Goal: Check status

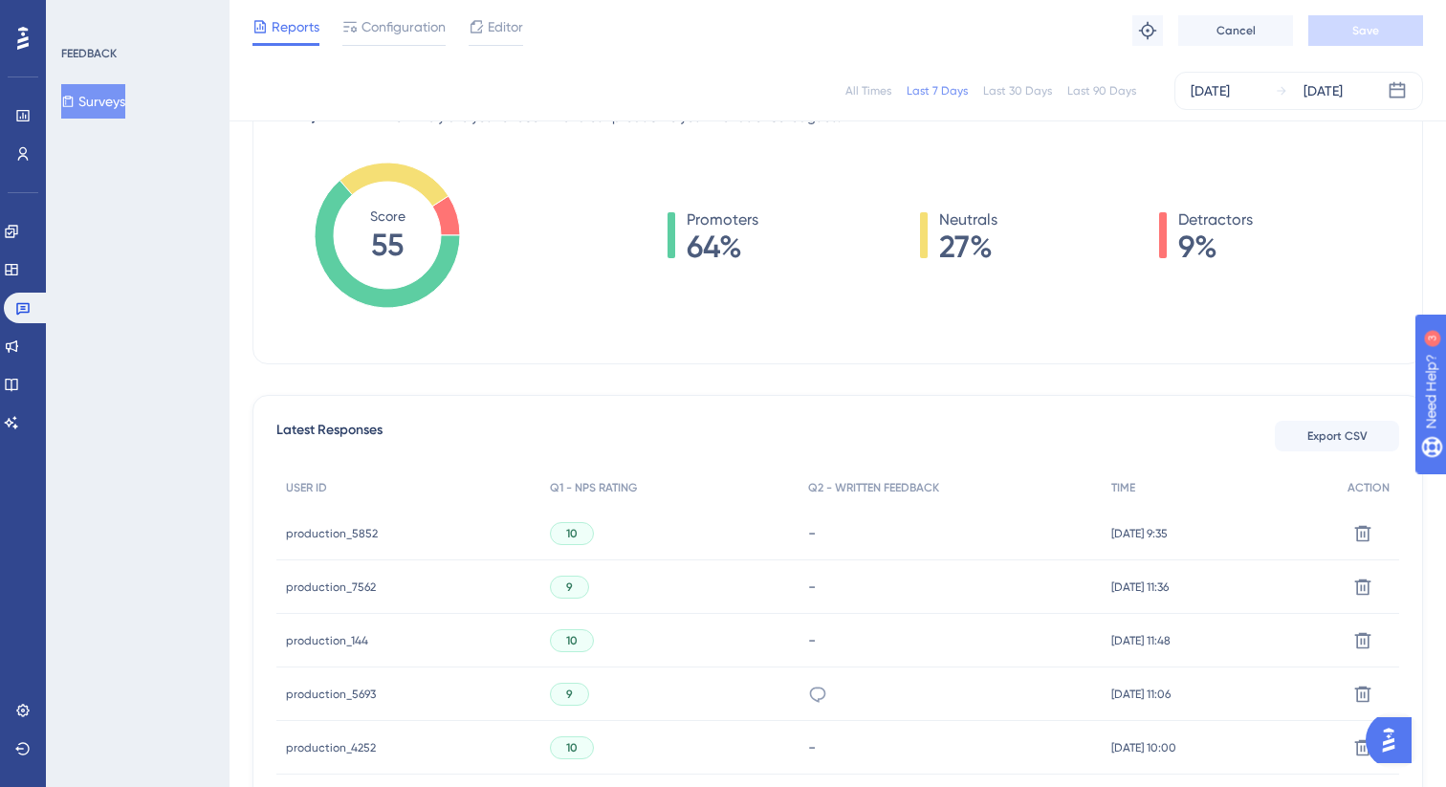
click at [1028, 99] on div "All Times Last 7 Days Last 30 Days Last 90 Days Sep 24 2025 Sep 30 2025" at bounding box center [838, 91] width 1171 height 38
click at [1028, 84] on div "Last 30 Days" at bounding box center [1017, 90] width 69 height 15
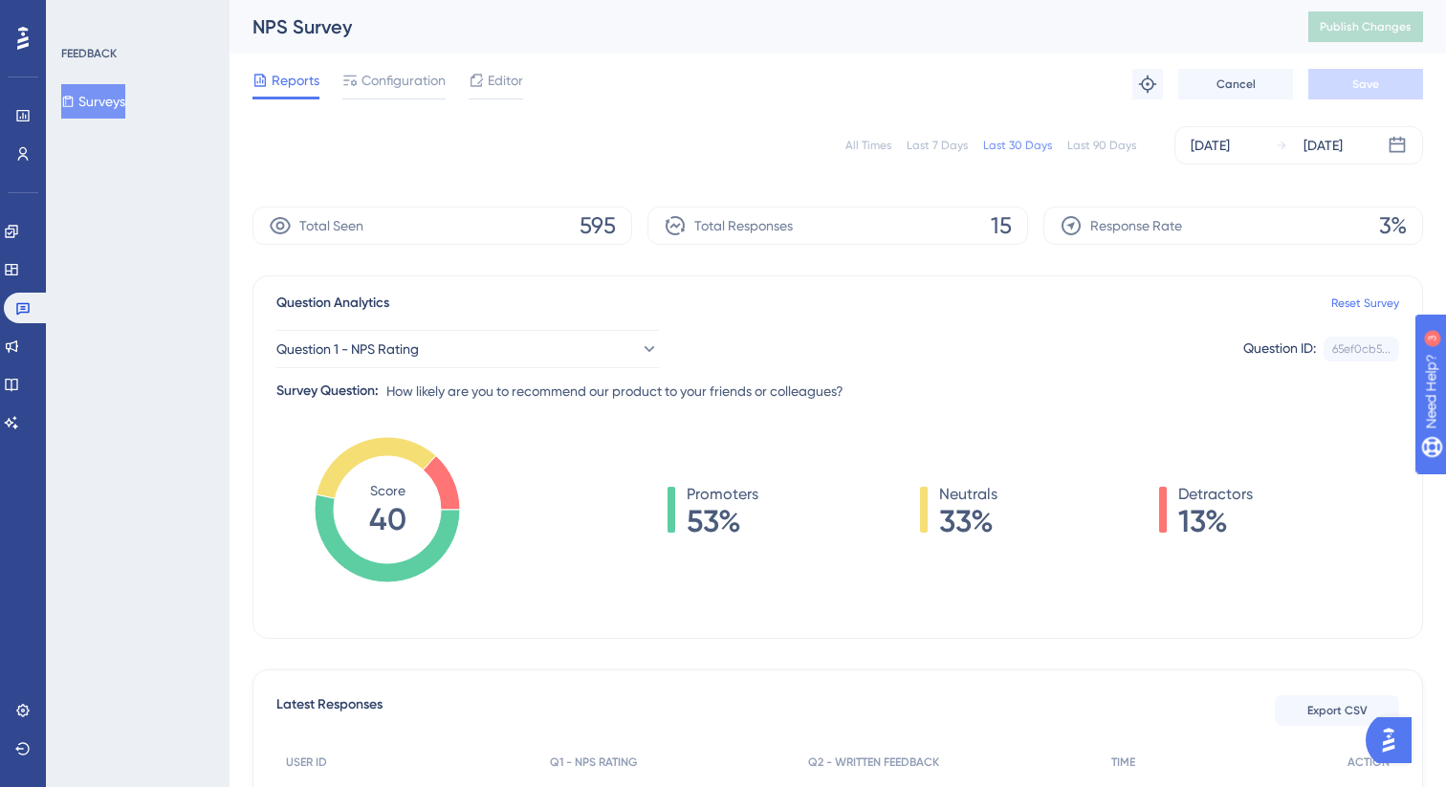
click at [1017, 145] on div "Last 30 Days" at bounding box center [1017, 145] width 69 height 15
